Goal: Task Accomplishment & Management: Use online tool/utility

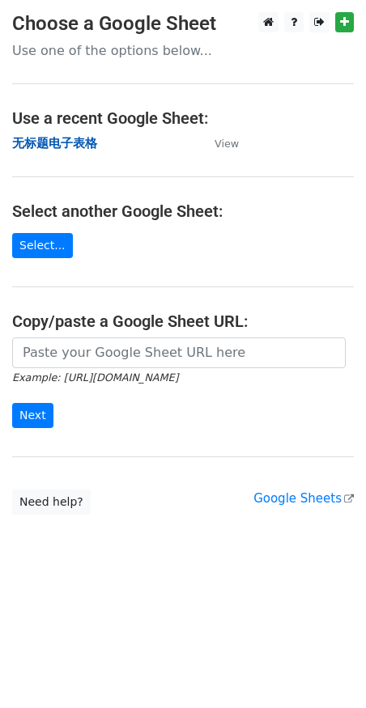
click at [89, 148] on strong "无标题电子表格" at bounding box center [54, 143] width 85 height 15
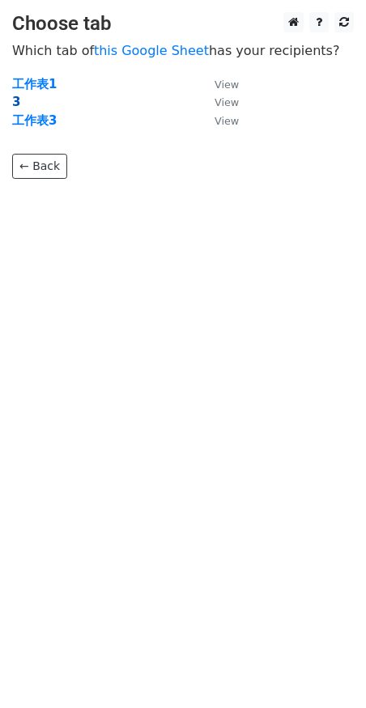
click at [16, 102] on strong "3" at bounding box center [16, 102] width 8 height 15
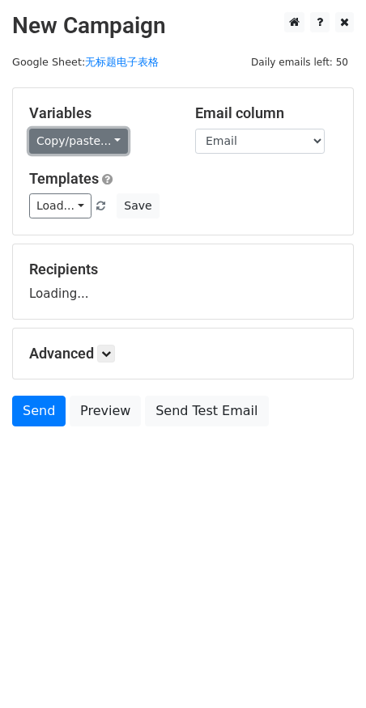
click at [60, 134] on link "Copy/paste..." at bounding box center [78, 141] width 99 height 25
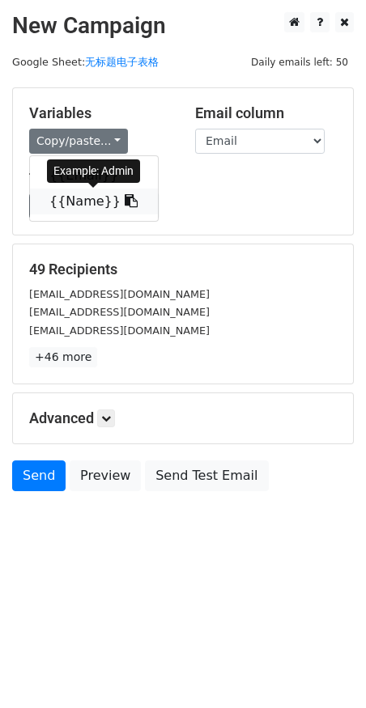
click at [76, 206] on link "{{Name}}" at bounding box center [94, 202] width 128 height 26
